Goal: Task Accomplishment & Management: Manage account settings

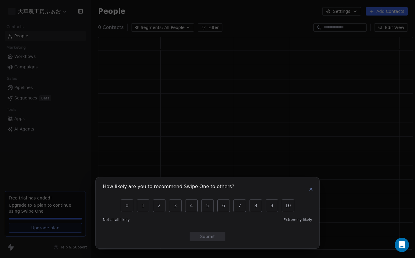
scroll to position [213, 315]
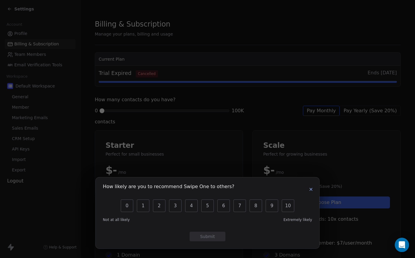
click at [309, 190] on icon "button" at bounding box center [311, 189] width 5 height 5
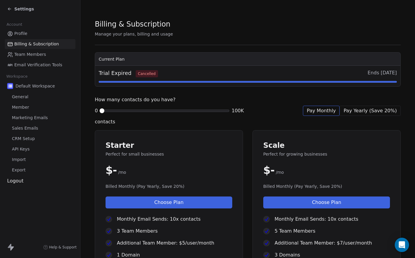
click at [23, 107] on span "Member" at bounding box center [20, 107] width 17 height 6
click at [21, 107] on span "Member" at bounding box center [20, 107] width 17 height 6
click at [23, 97] on span "General" at bounding box center [20, 97] width 16 height 6
click at [25, 126] on span "Sales Emails" at bounding box center [25, 128] width 26 height 6
click at [19, 33] on span "Profile" at bounding box center [20, 33] width 13 height 6
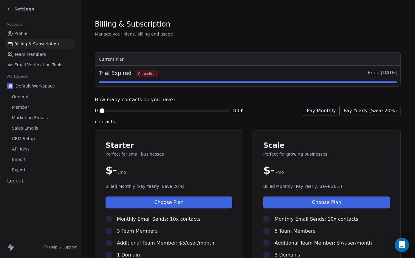
click at [19, 33] on span "Profile" at bounding box center [20, 33] width 13 height 6
click at [9, 8] on icon at bounding box center [9, 9] width 5 height 5
click at [19, 34] on span "Profile" at bounding box center [20, 33] width 13 height 6
click at [21, 57] on span "Team Members" at bounding box center [30, 54] width 32 height 6
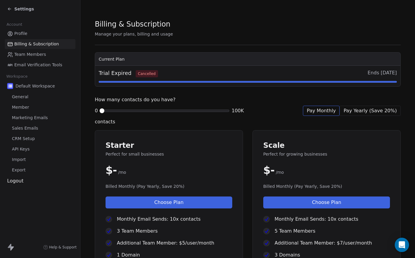
click at [21, 67] on span "Email Verification Tools" at bounding box center [38, 65] width 48 height 6
click at [24, 88] on span "Default Workspace" at bounding box center [35, 86] width 39 height 6
click at [24, 99] on span "General" at bounding box center [20, 97] width 16 height 6
click at [102, 112] on span at bounding box center [102, 111] width 4 height 4
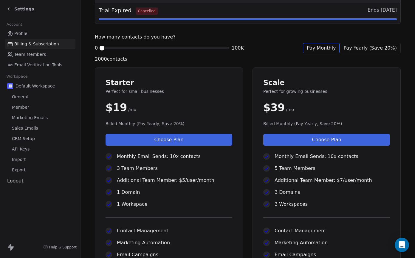
scroll to position [62, 0]
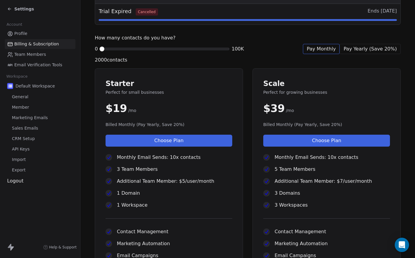
click at [100, 50] on span at bounding box center [102, 49] width 4 height 4
click at [87, 49] on section "Billing & Subscription Manage your plans, billing and usage Current Plan Trial …" at bounding box center [248, 174] width 335 height 473
click at [383, 47] on span "Pay Yearly (Save 20%)" at bounding box center [370, 48] width 53 height 7
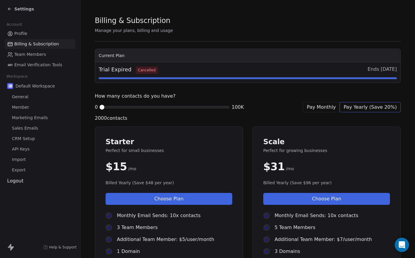
scroll to position [0, 0]
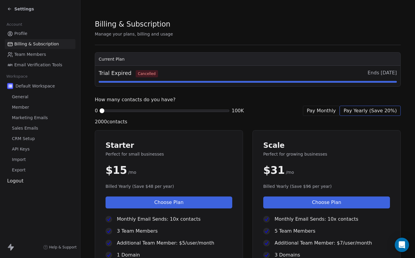
click at [138, 33] on span "Manage your plans, billing and usage" at bounding box center [134, 34] width 78 height 5
click at [66, 246] on span "Help & Support" at bounding box center [62, 247] width 27 height 5
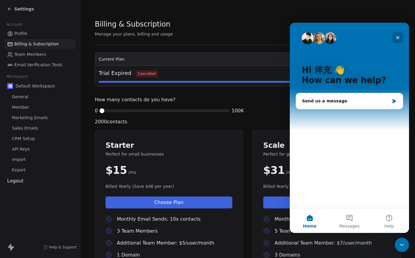
click at [399, 35] on div "Close" at bounding box center [398, 37] width 11 height 11
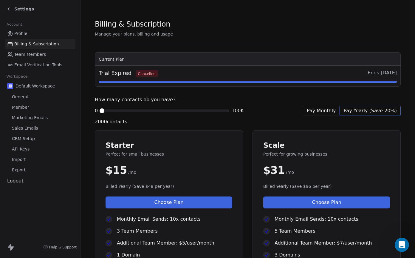
click at [11, 12] on div "Settings" at bounding box center [41, 9] width 68 height 8
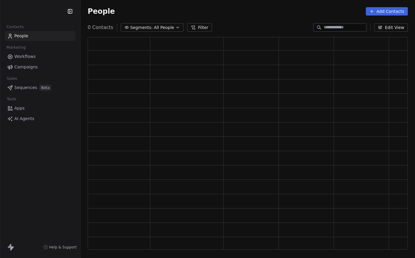
scroll to position [213, 320]
